Goal: Information Seeking & Learning: Learn about a topic

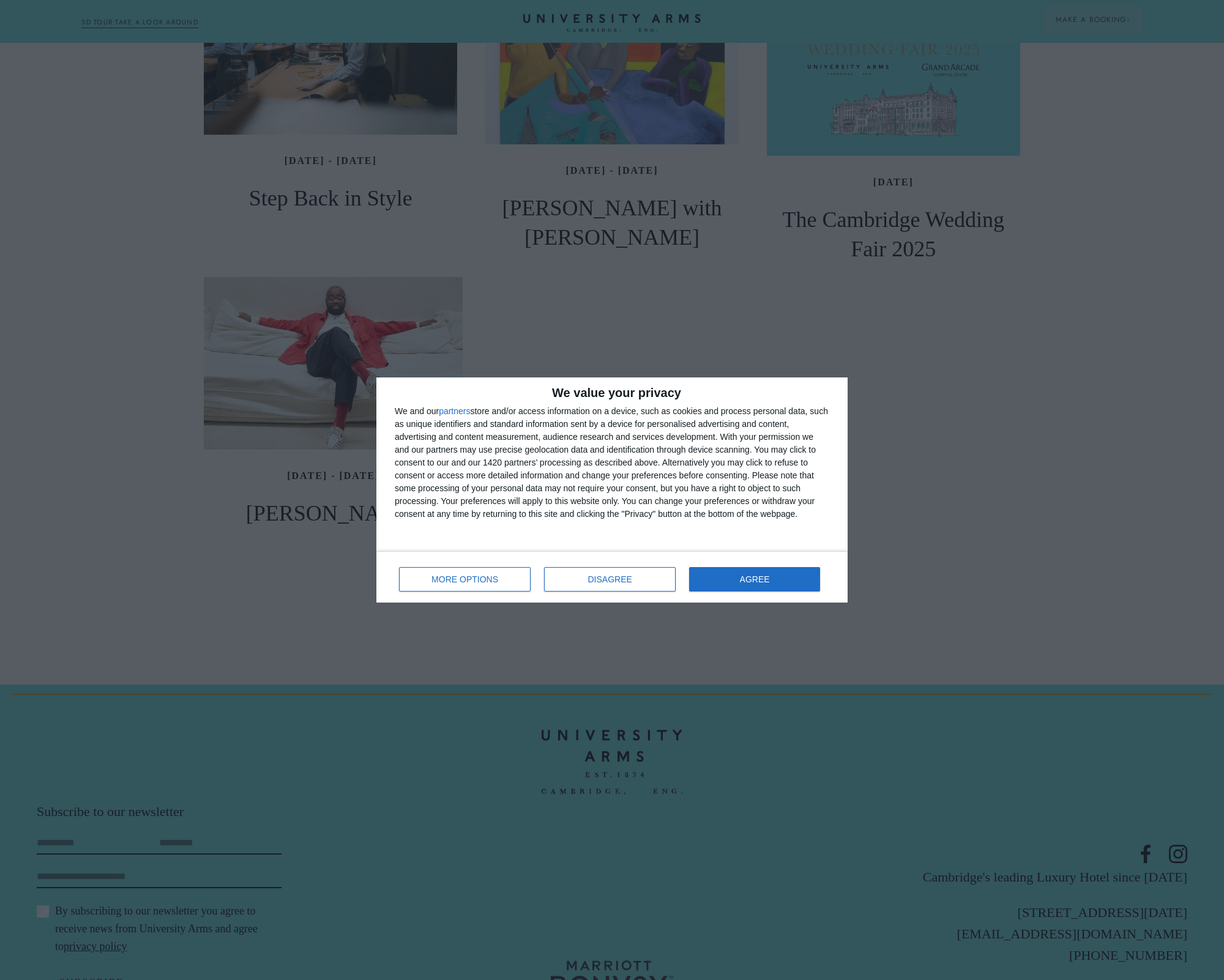
scroll to position [1407, 0]
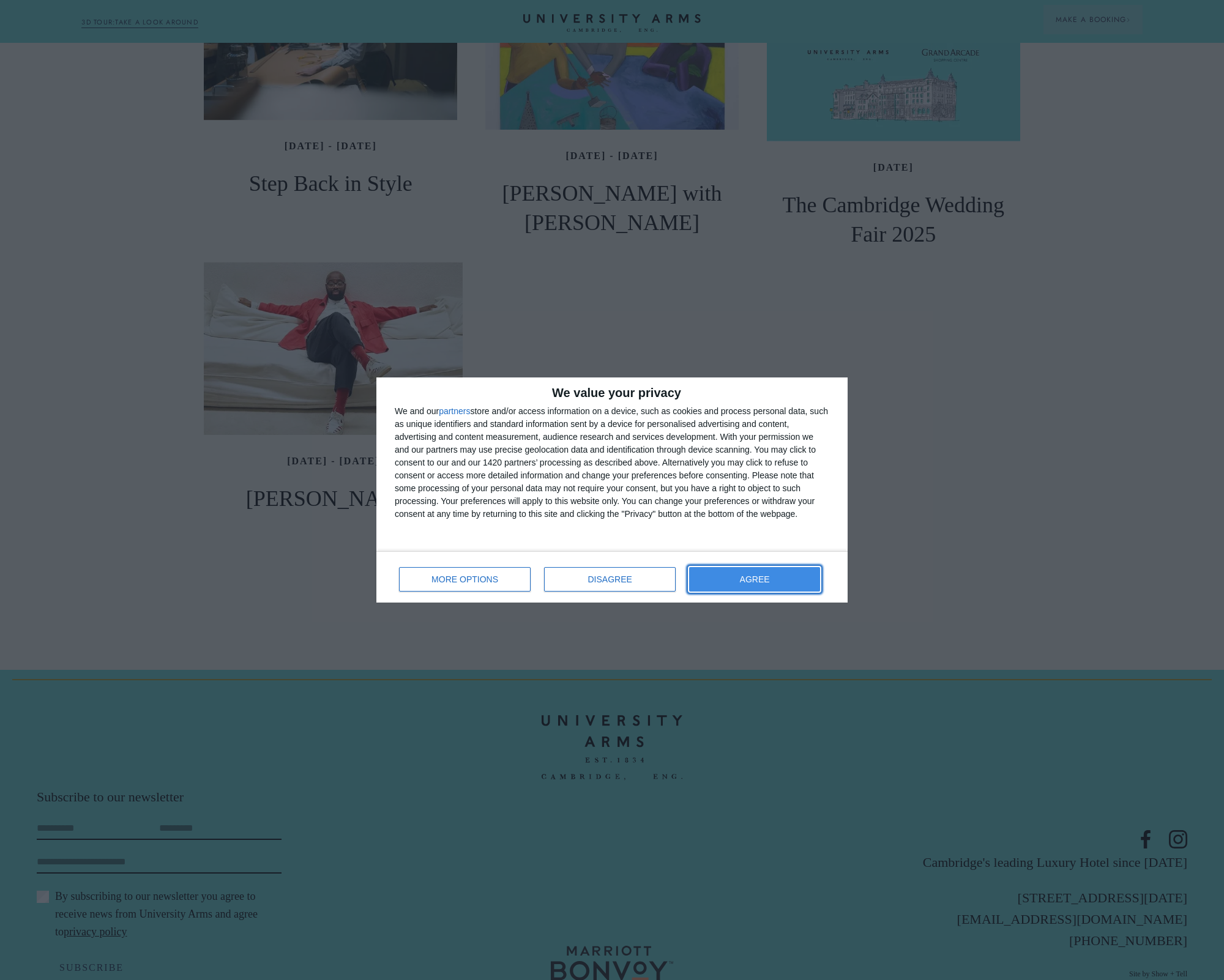
click at [738, 581] on button "AGREE" at bounding box center [754, 579] width 131 height 25
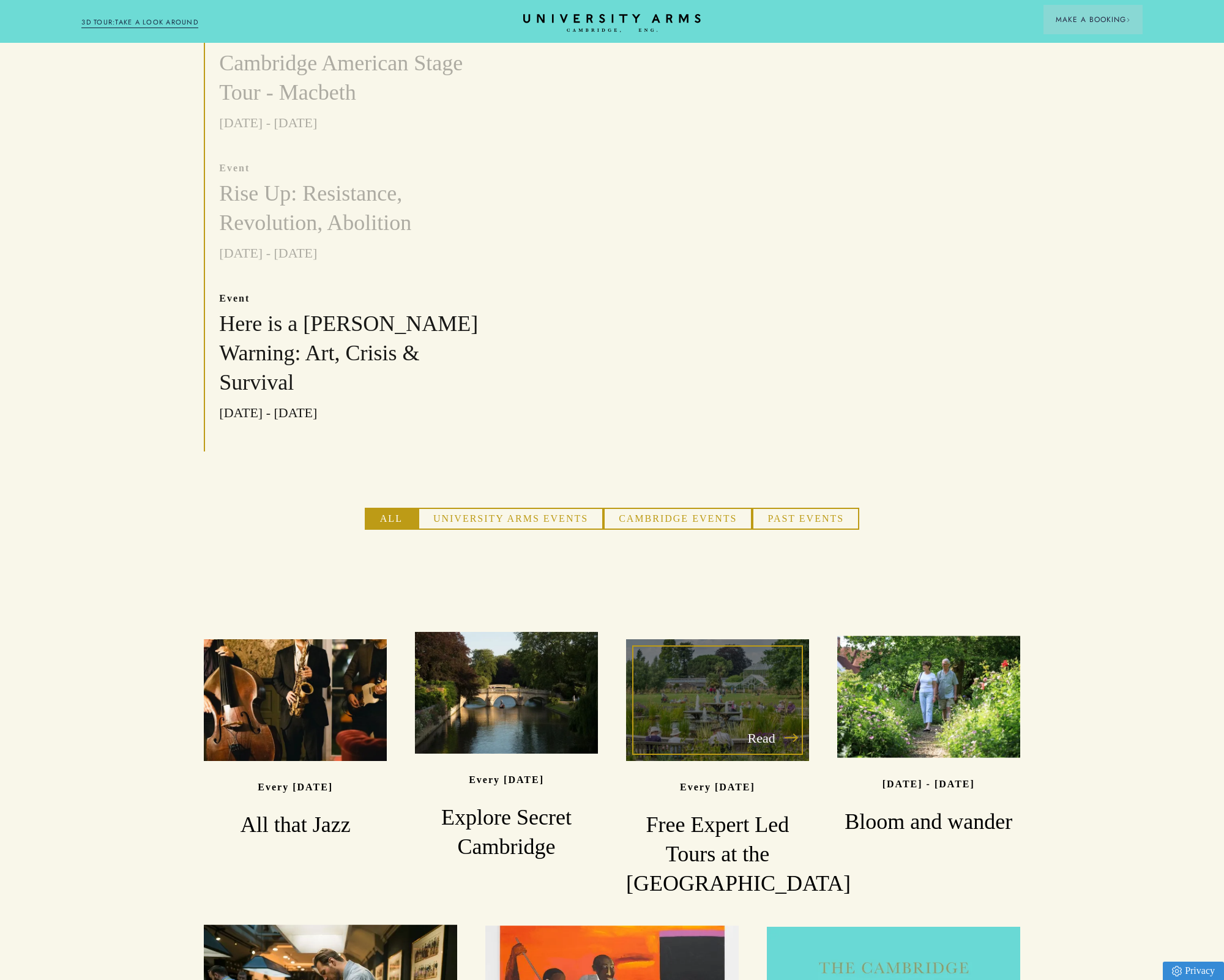
scroll to position [0, 0]
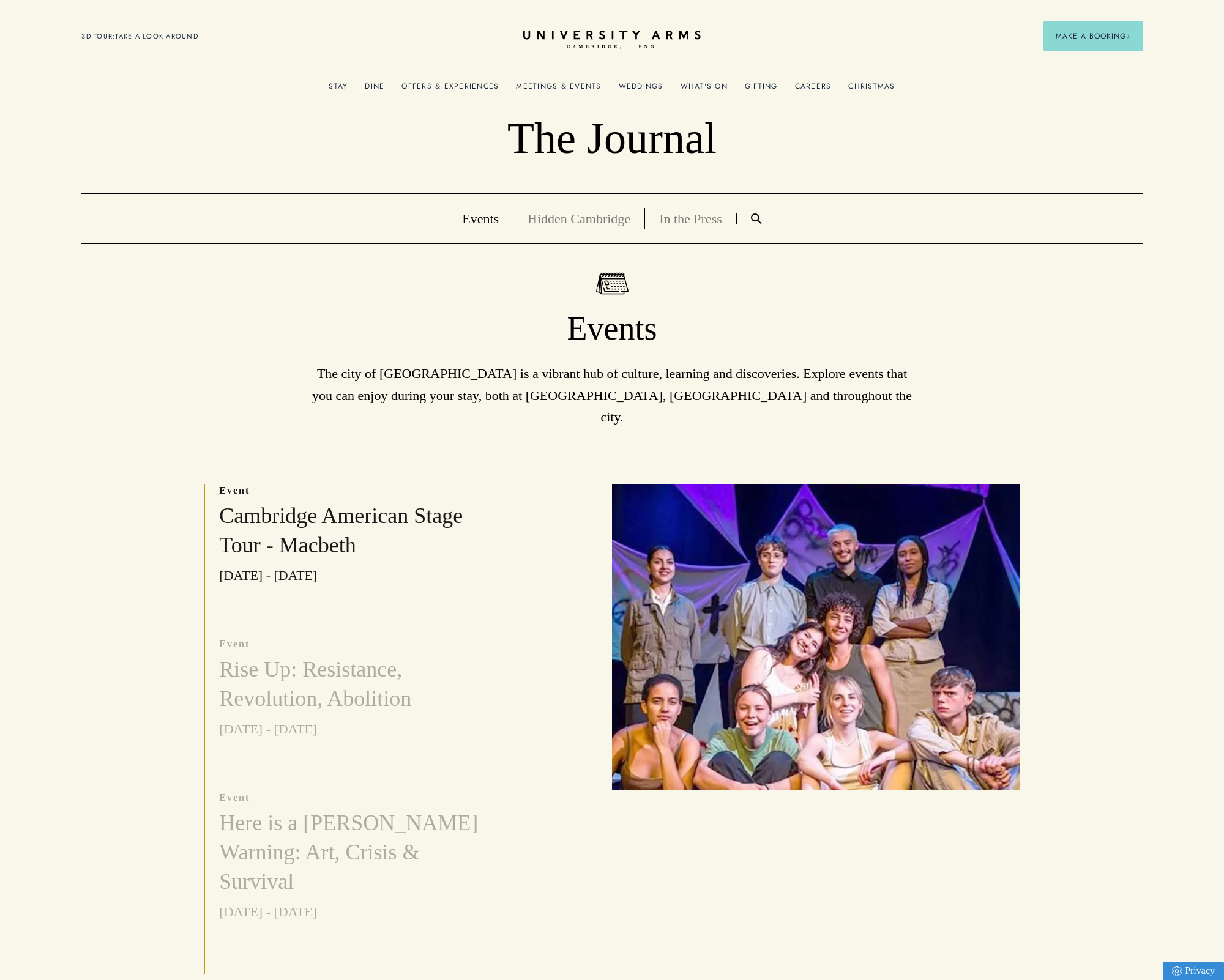
click at [452, 92] on link "Offers & Experiences" at bounding box center [450, 90] width 97 height 16
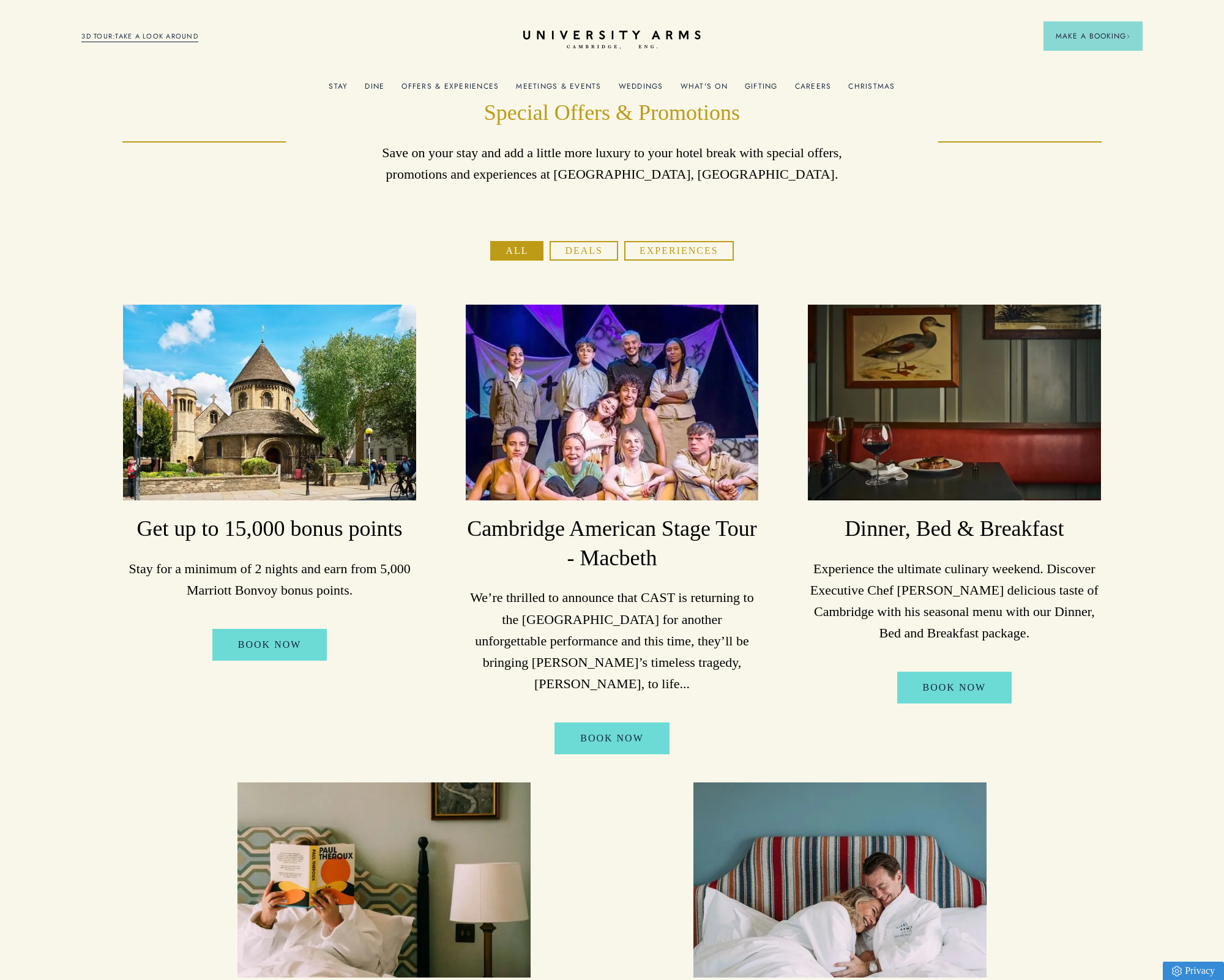
click at [673, 254] on button "Experiences" at bounding box center [679, 251] width 110 height 20
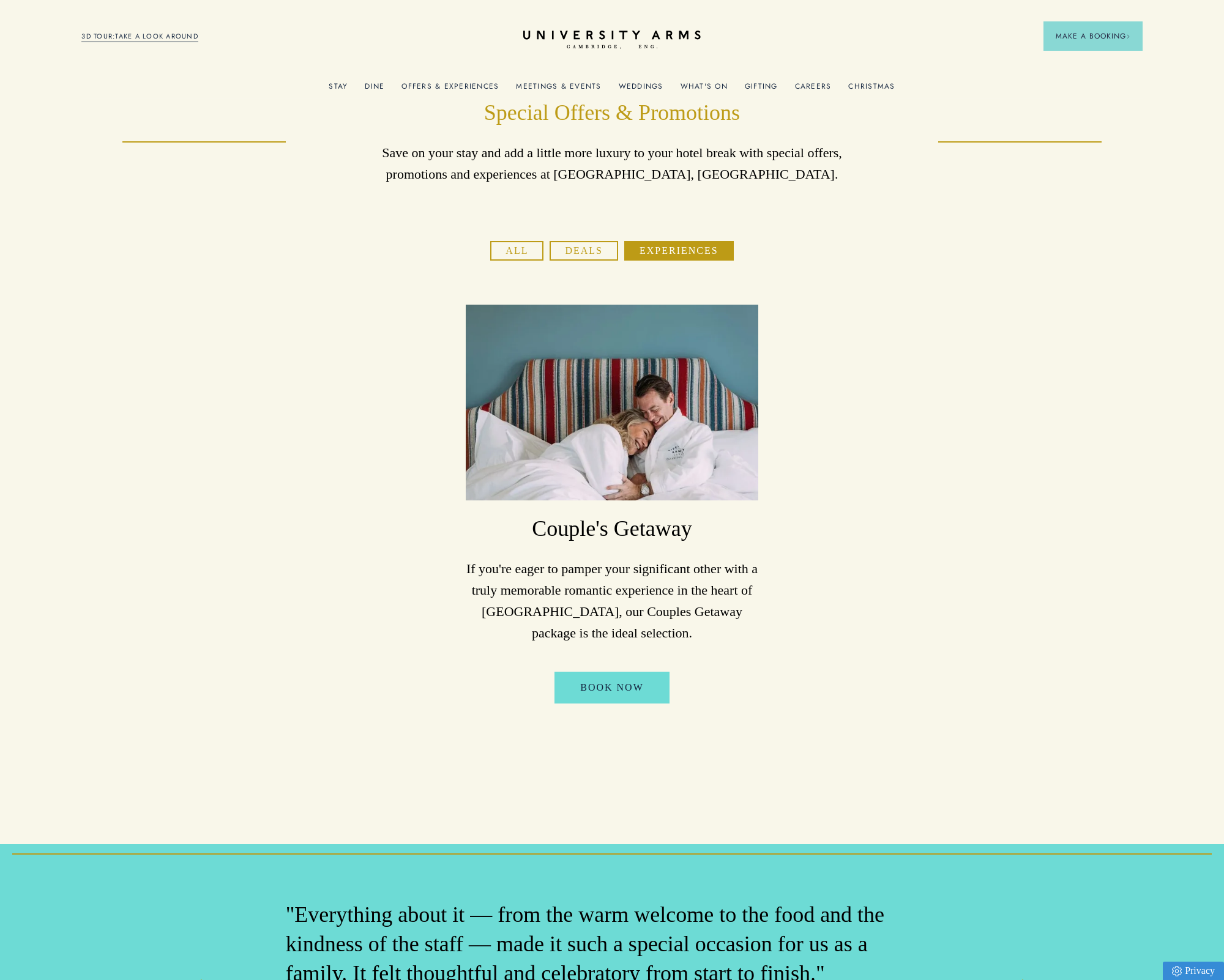
click at [173, 40] on link "3D TOUR:TAKE A LOOK AROUND" at bounding box center [139, 37] width 117 height 11
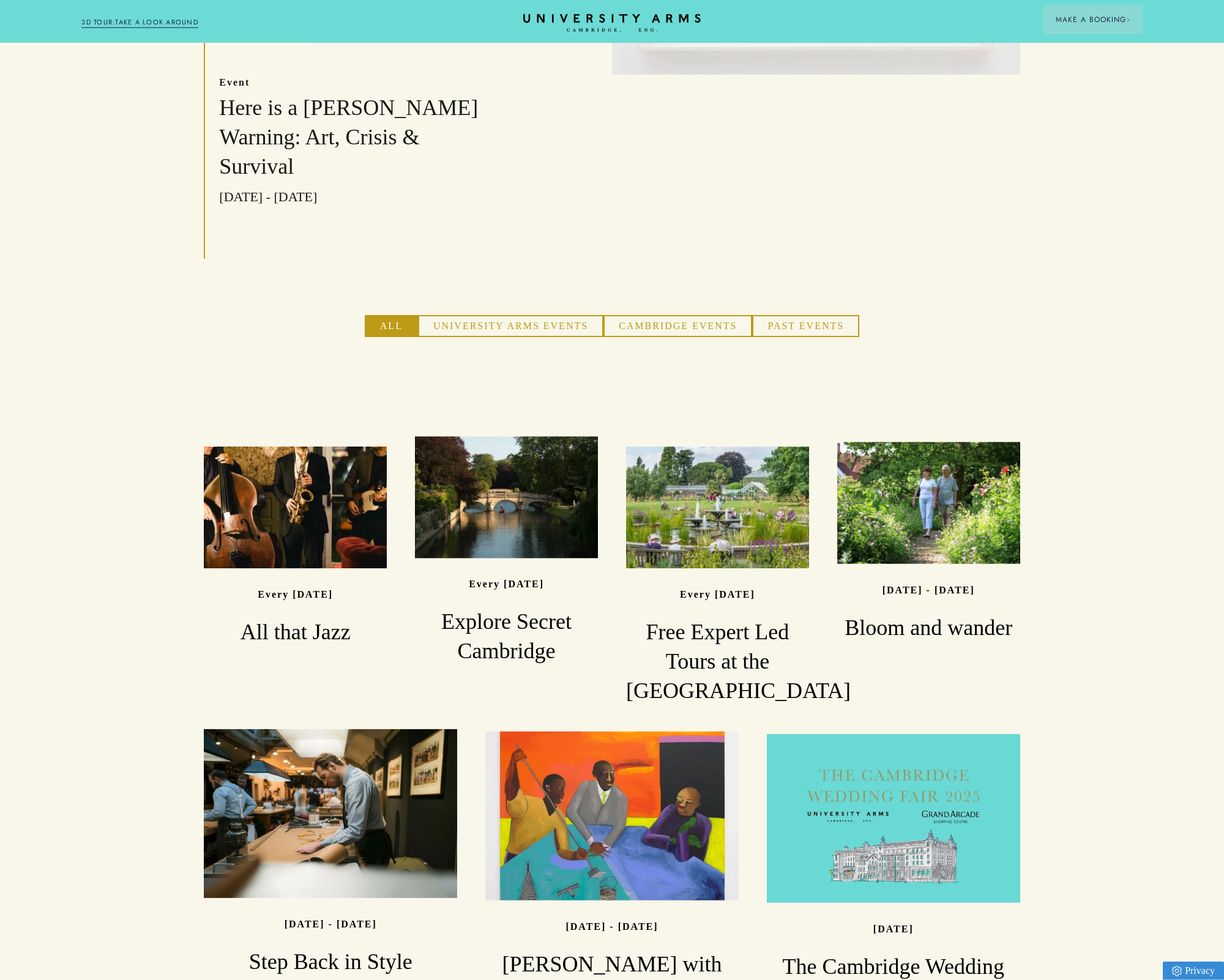
scroll to position [895, 0]
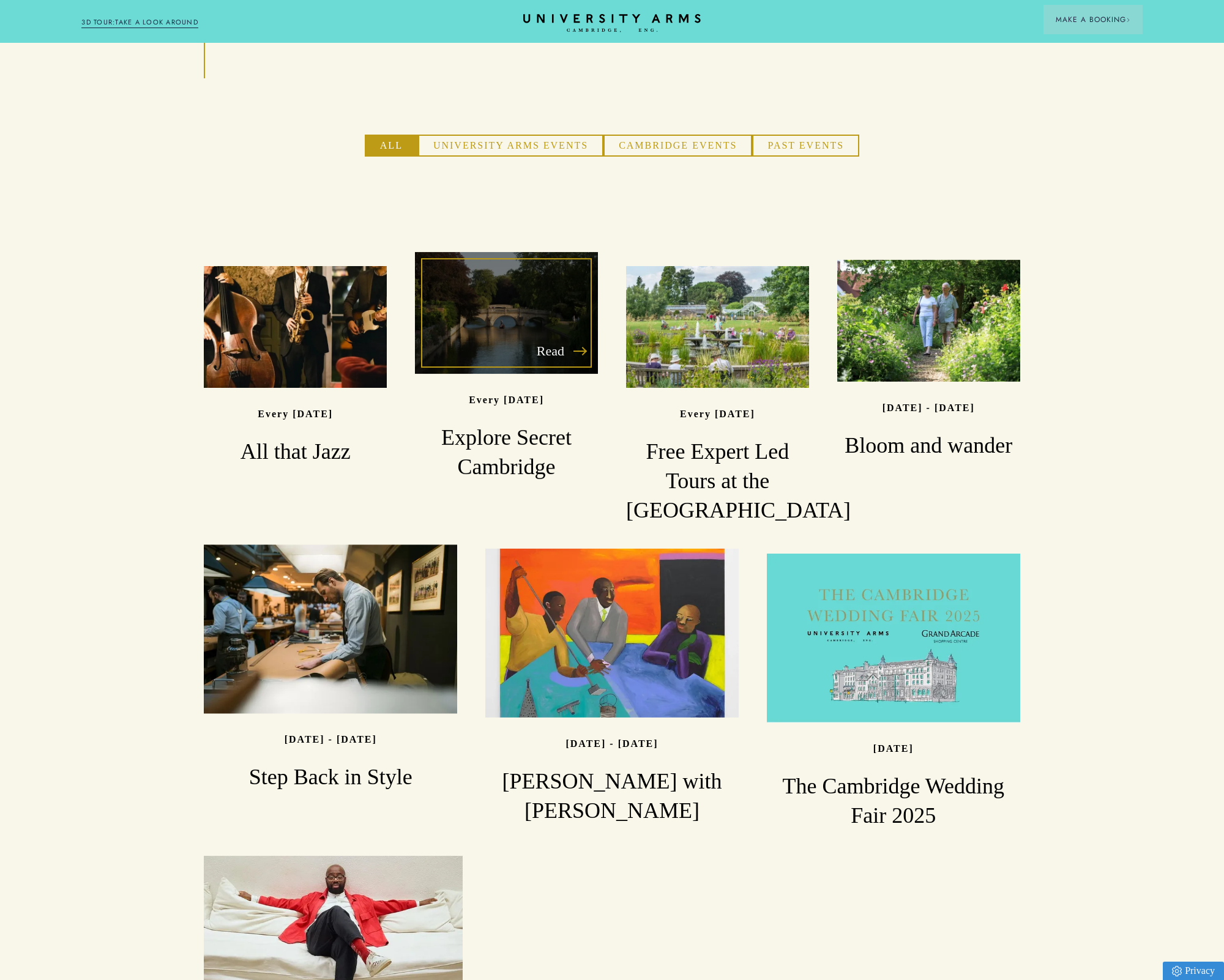
click at [508, 339] on div "Read" at bounding box center [506, 313] width 183 height 122
